Goal: Find specific page/section: Find specific page/section

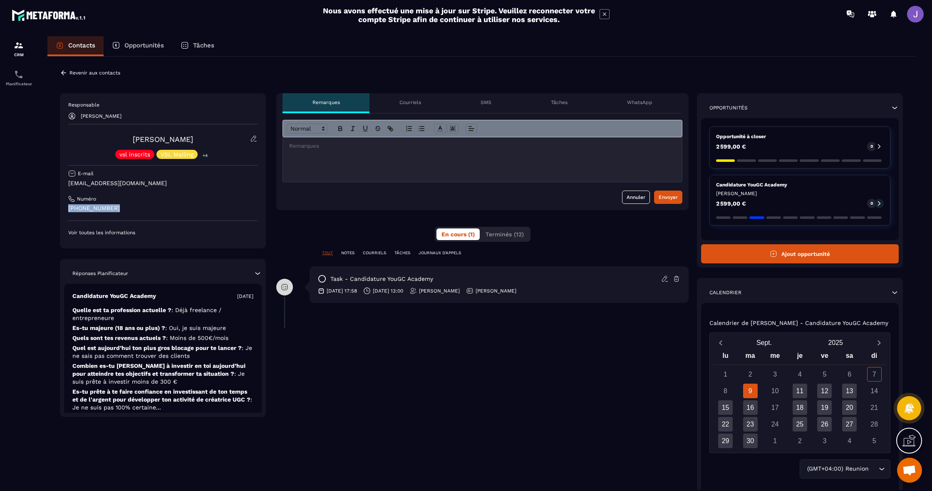
click at [66, 205] on div "Responsable [PERSON_NAME] [PERSON_NAME] vsl inscrits VSL Mailing +4 E-mail [EMA…" at bounding box center [163, 170] width 206 height 155
click at [111, 71] on p "Revenir aux contacts" at bounding box center [94, 73] width 51 height 6
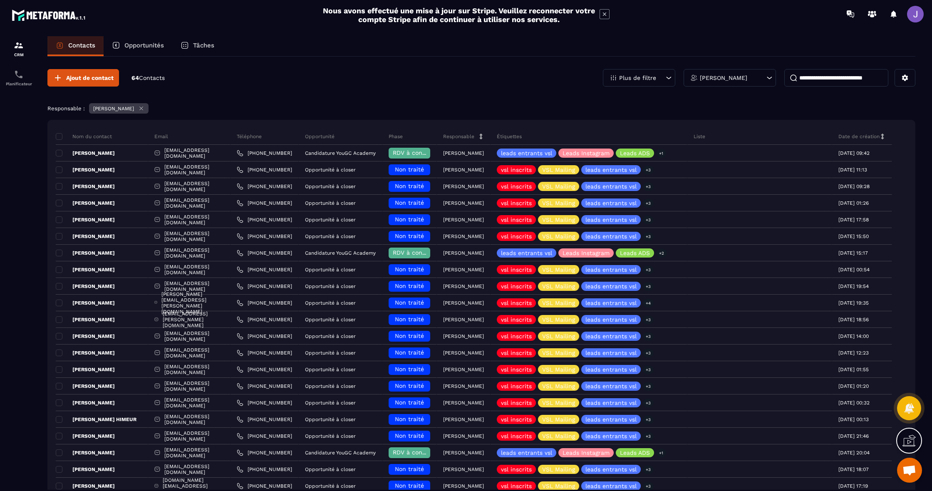
click at [849, 77] on input at bounding box center [836, 77] width 104 height 17
type input "*"
click at [830, 83] on input at bounding box center [836, 77] width 104 height 17
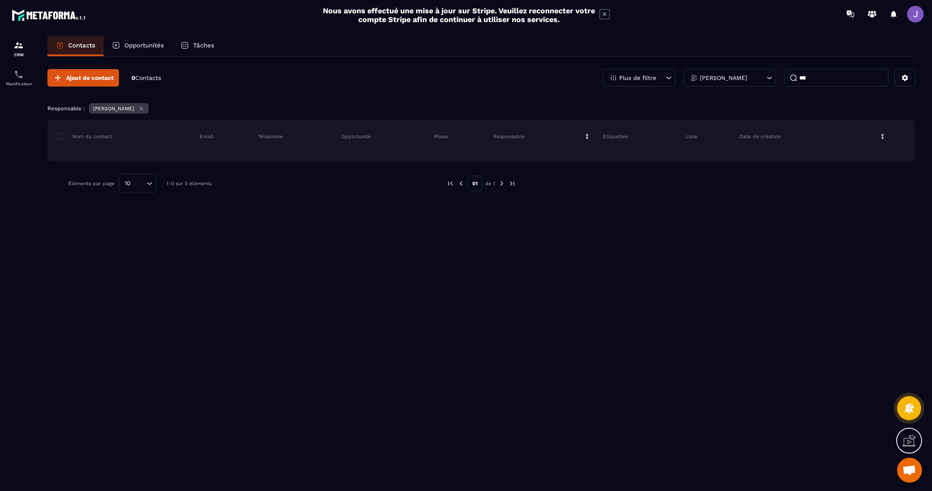
type input "***"
click at [149, 42] on p "Opportunités" at bounding box center [144, 45] width 40 height 7
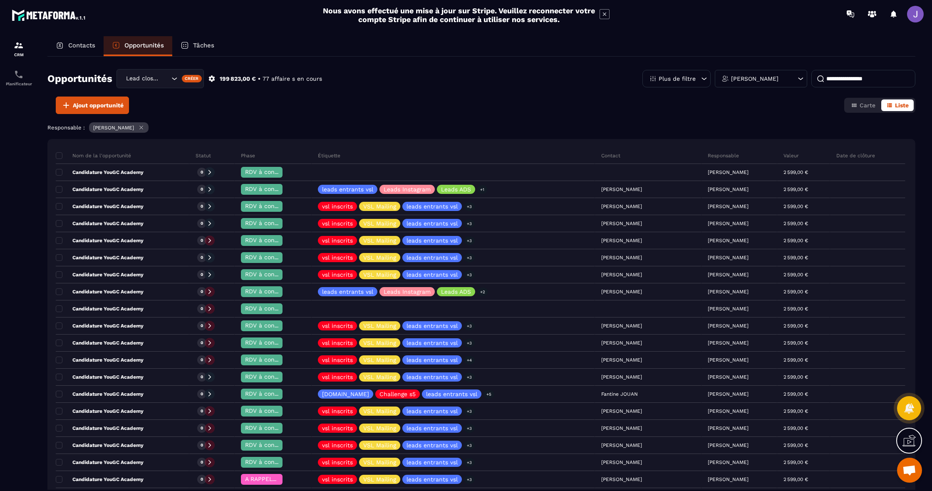
click at [863, 77] on input at bounding box center [863, 78] width 104 height 17
type input "*"
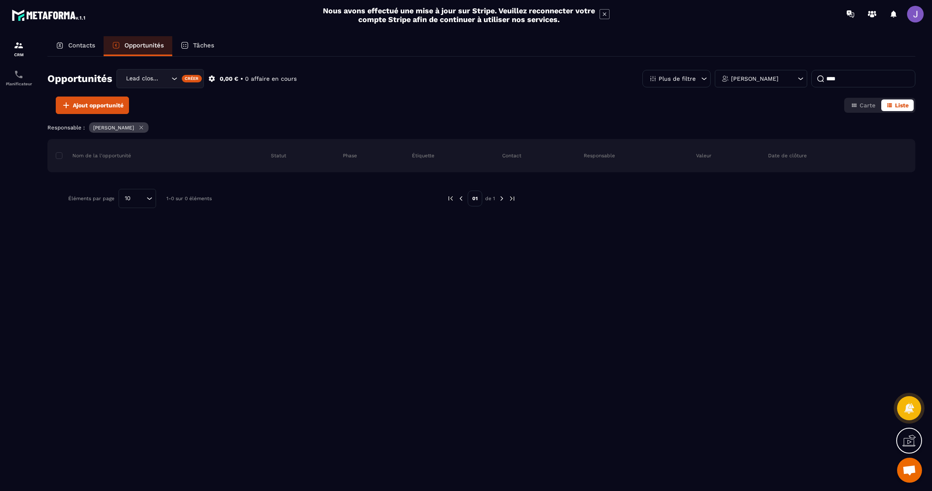
type input "****"
click at [210, 44] on p "Tâches" at bounding box center [203, 45] width 21 height 7
